Goal: Information Seeking & Learning: Learn about a topic

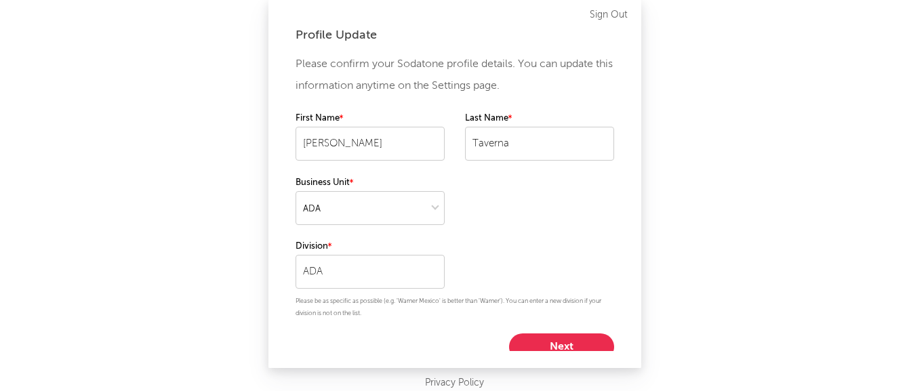
click at [543, 344] on button "Next" at bounding box center [561, 346] width 105 height 27
select select "marketing"
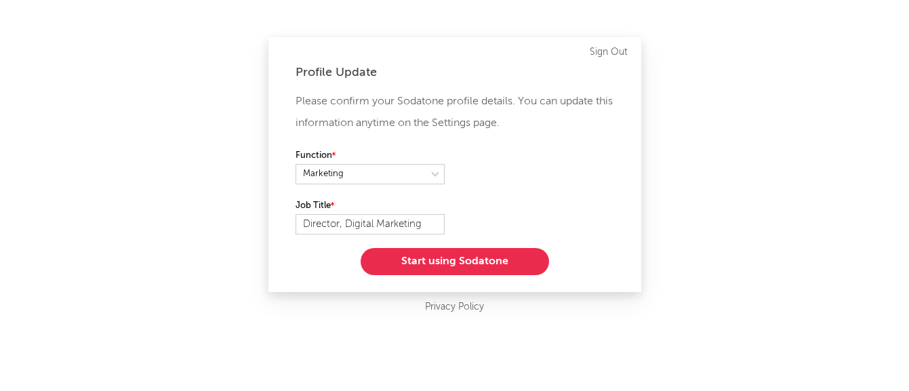
click at [424, 254] on button "Start using Sodatone" at bounding box center [455, 261] width 188 height 27
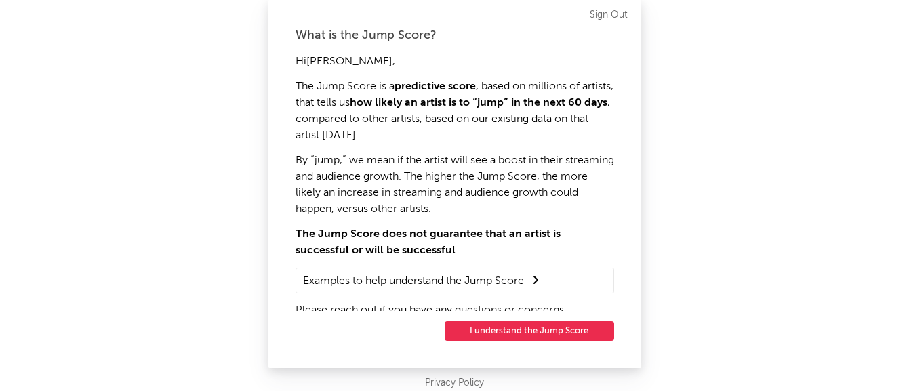
click at [544, 327] on button "I understand the Jump Score" at bounding box center [529, 331] width 169 height 20
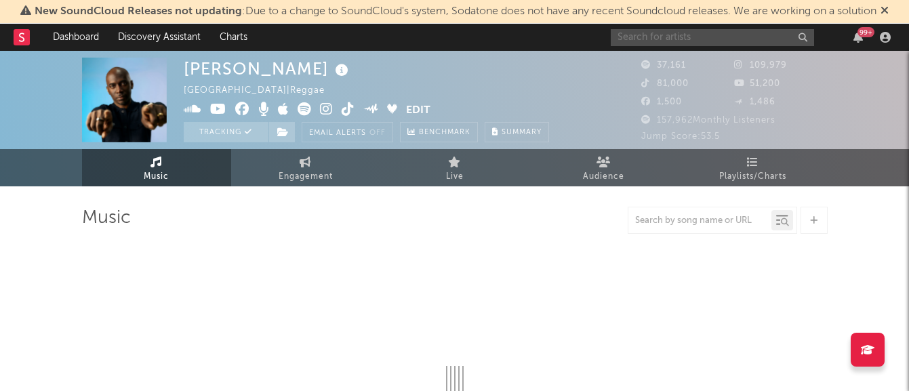
click at [670, 31] on input "text" at bounding box center [712, 37] width 203 height 17
type input "[PERSON_NAME]"
select select "6m"
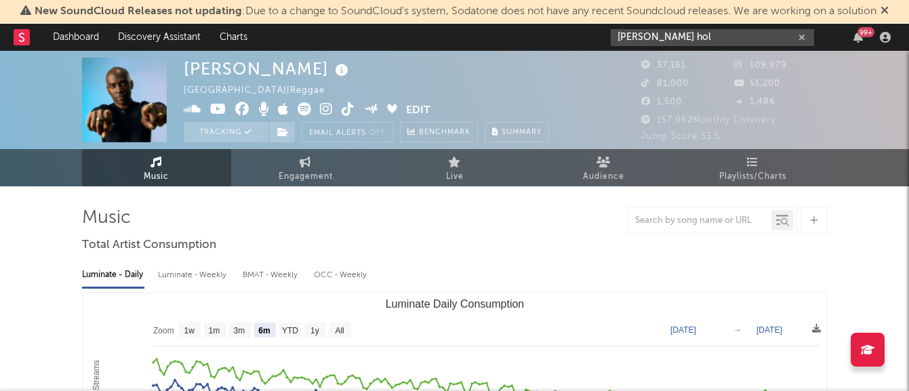
click at [684, 37] on input "[PERSON_NAME] hol" at bounding box center [712, 37] width 203 height 17
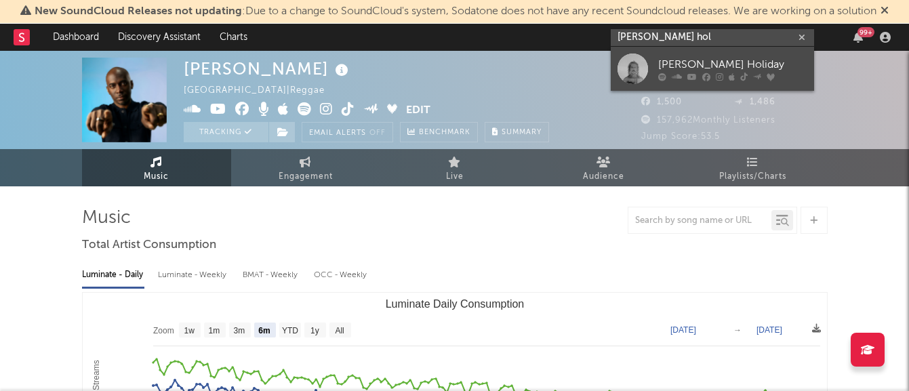
type input "[PERSON_NAME] hol"
click at [660, 68] on div "[PERSON_NAME] Holiday" at bounding box center [732, 64] width 149 height 16
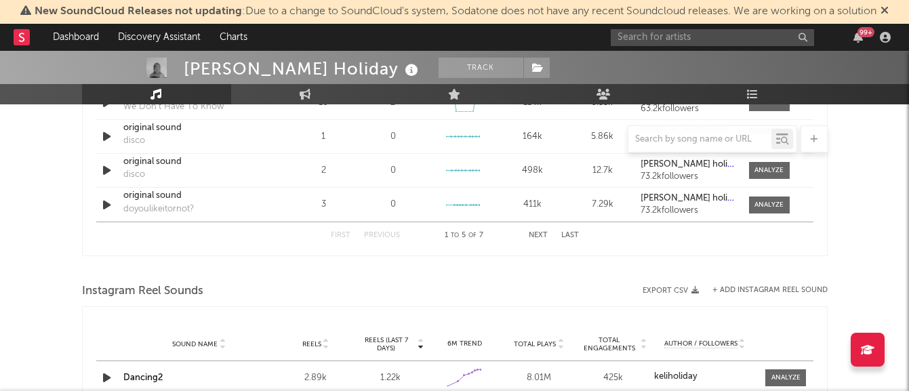
select select "6m"
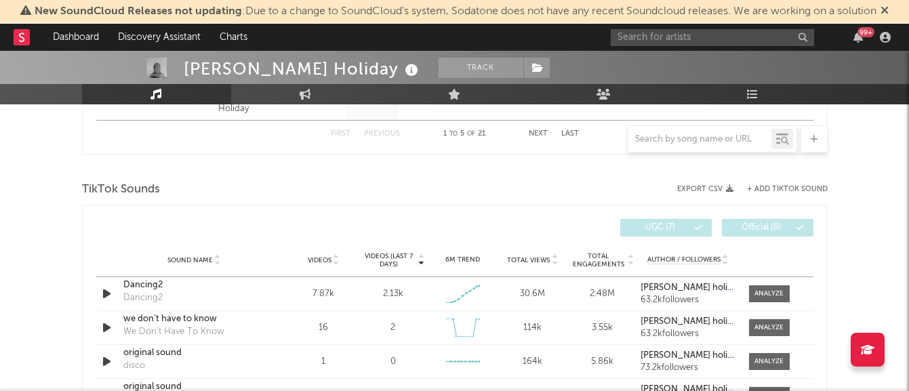
scroll to position [853, 0]
click at [756, 288] on div at bounding box center [768, 293] width 29 height 10
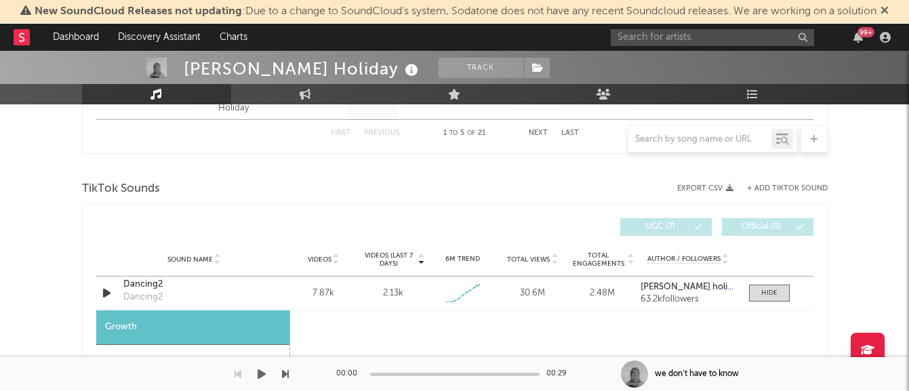
select select "1w"
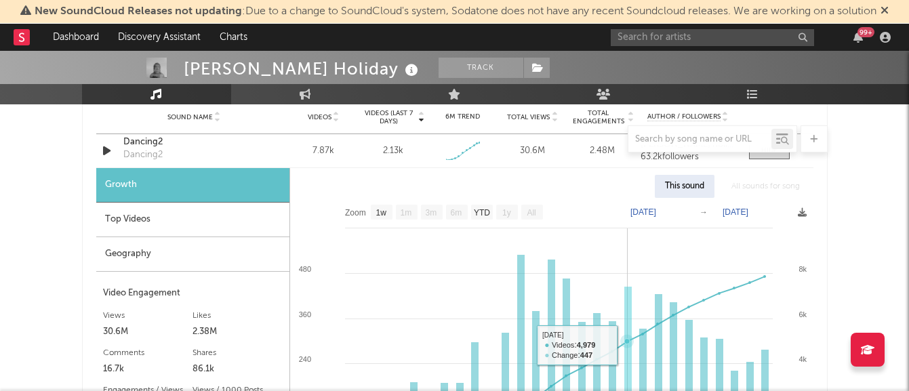
scroll to position [996, 0]
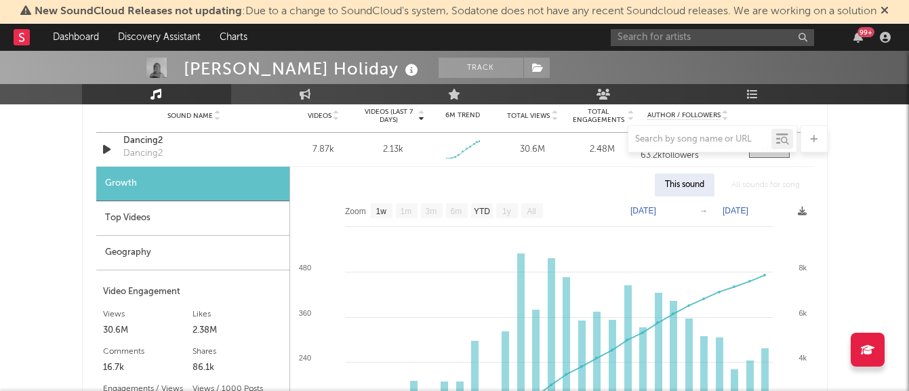
click at [110, 251] on div "Geography" at bounding box center [192, 253] width 193 height 35
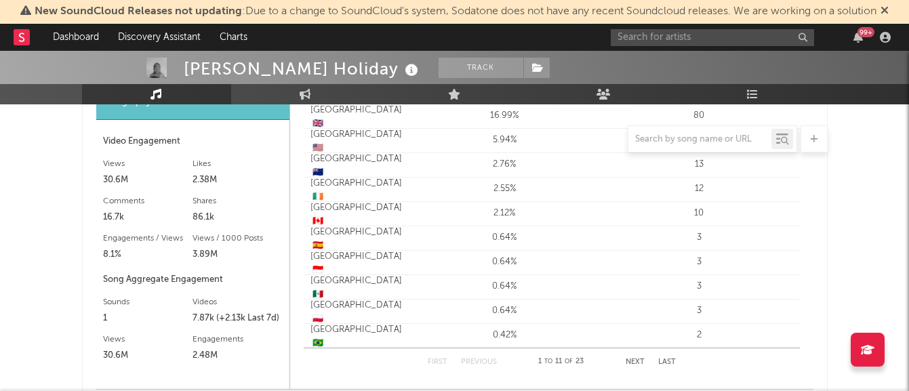
scroll to position [1076, 0]
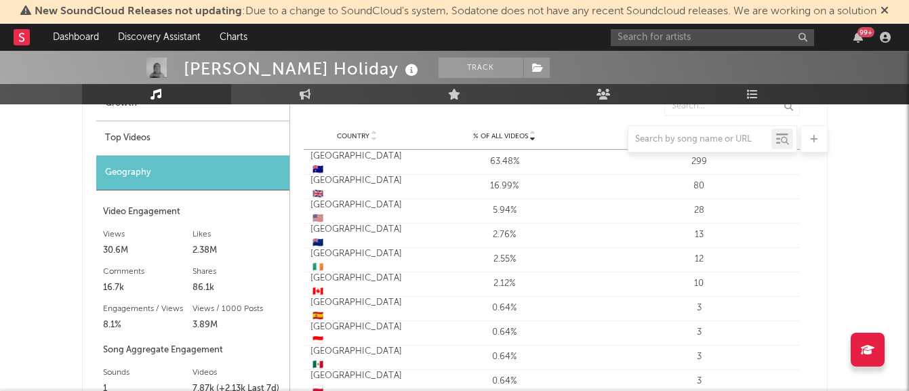
click at [706, 207] on div "28" at bounding box center [699, 211] width 188 height 14
click at [335, 205] on div "United States 🇺🇸" at bounding box center [357, 212] width 94 height 26
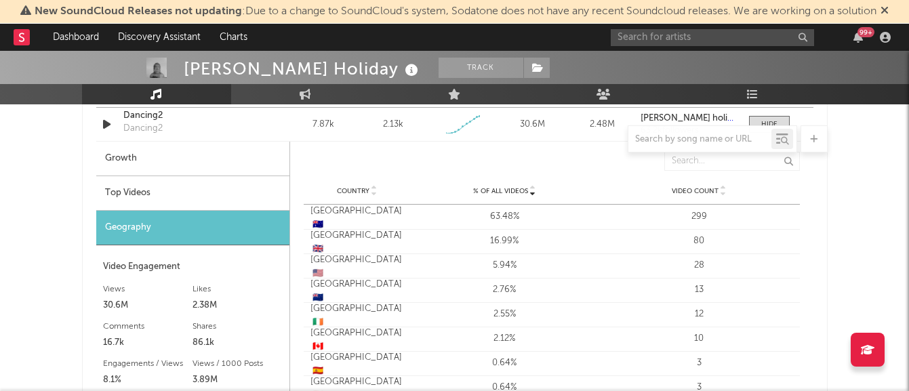
scroll to position [1019, 0]
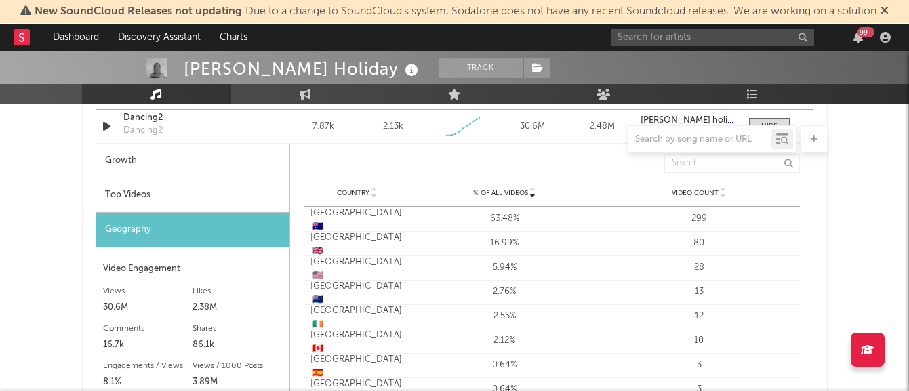
click at [509, 188] on div "% of all Videos" at bounding box center [505, 193] width 188 height 10
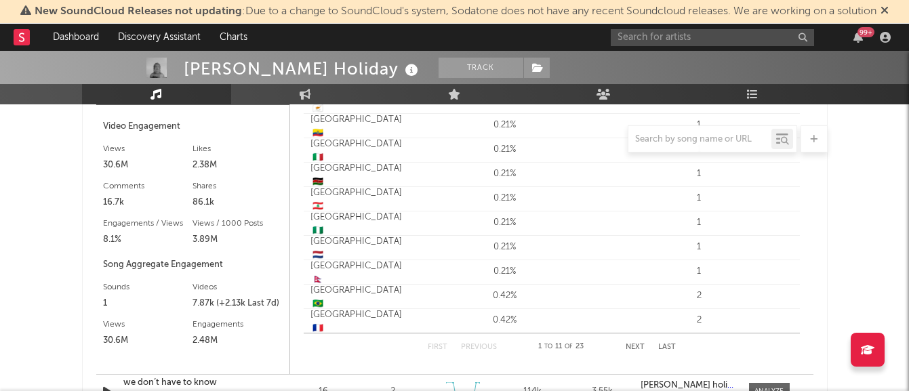
scroll to position [1184, 0]
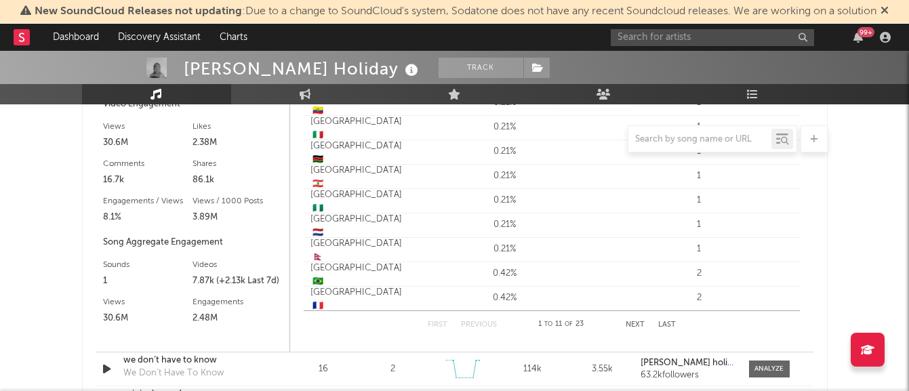
click at [635, 324] on button "Next" at bounding box center [635, 324] width 19 height 7
click at [697, 270] on div "28" at bounding box center [699, 274] width 188 height 14
click at [331, 266] on div "United States 🇺🇸" at bounding box center [357, 275] width 94 height 26
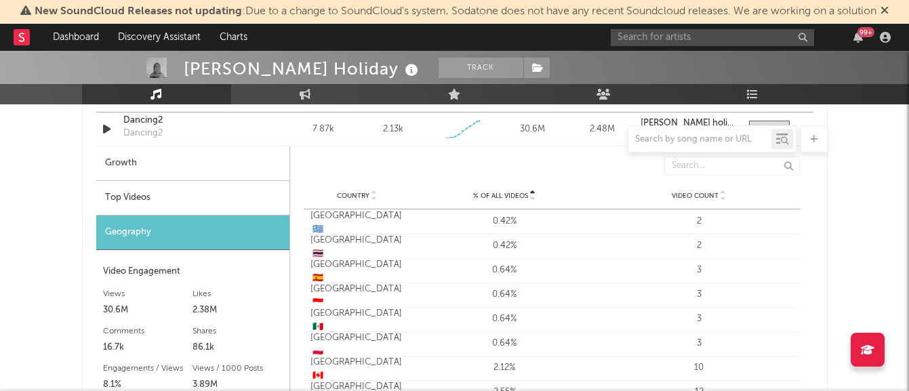
scroll to position [873, 0]
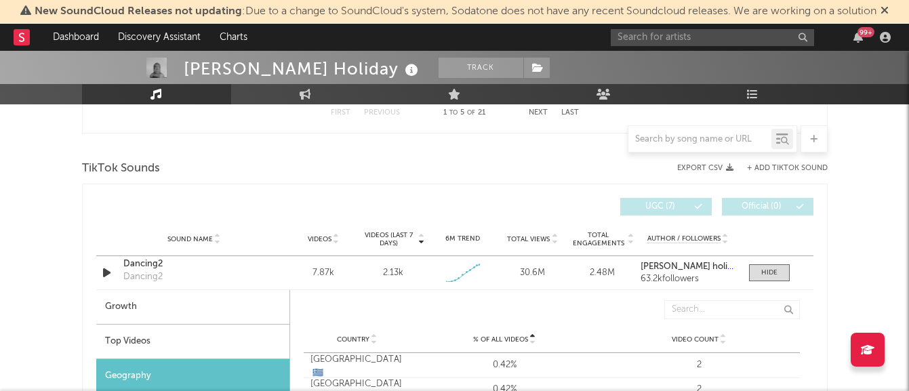
click at [105, 331] on div "Top Videos" at bounding box center [192, 342] width 193 height 35
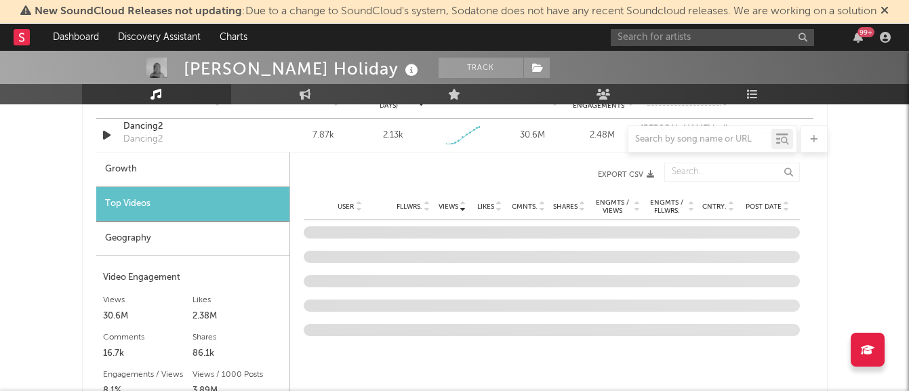
scroll to position [1027, 0]
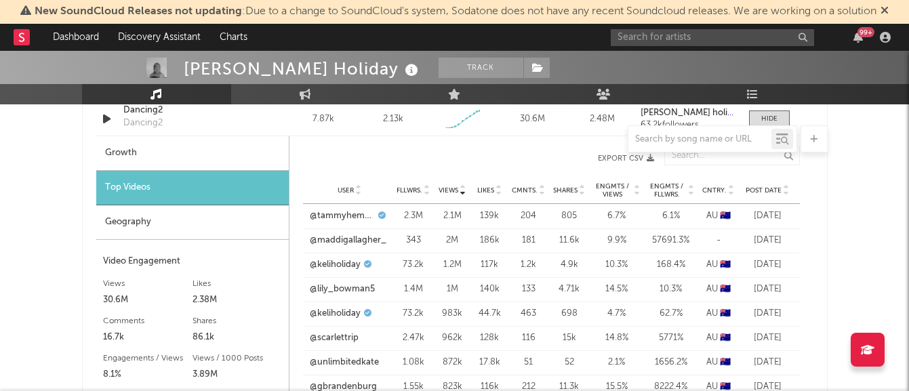
click at [711, 190] on span "Cntry." at bounding box center [714, 190] width 24 height 8
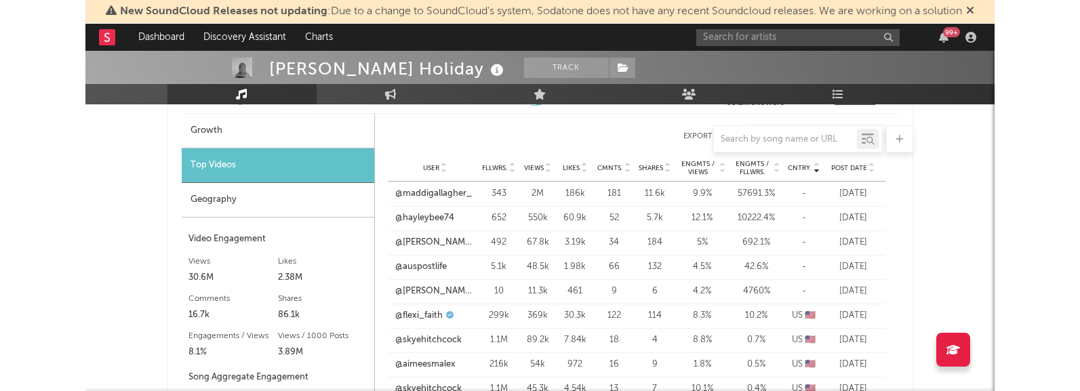
scroll to position [1050, 0]
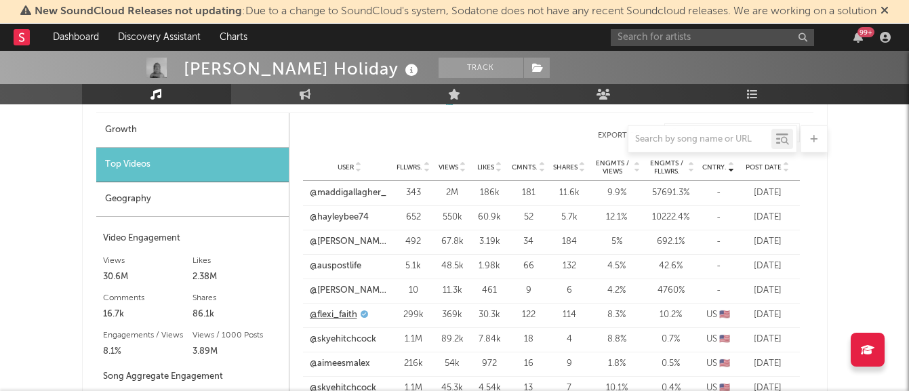
click at [342, 308] on link "@flexi_faith" at bounding box center [333, 315] width 47 height 14
